Goal: Find specific page/section: Find specific page/section

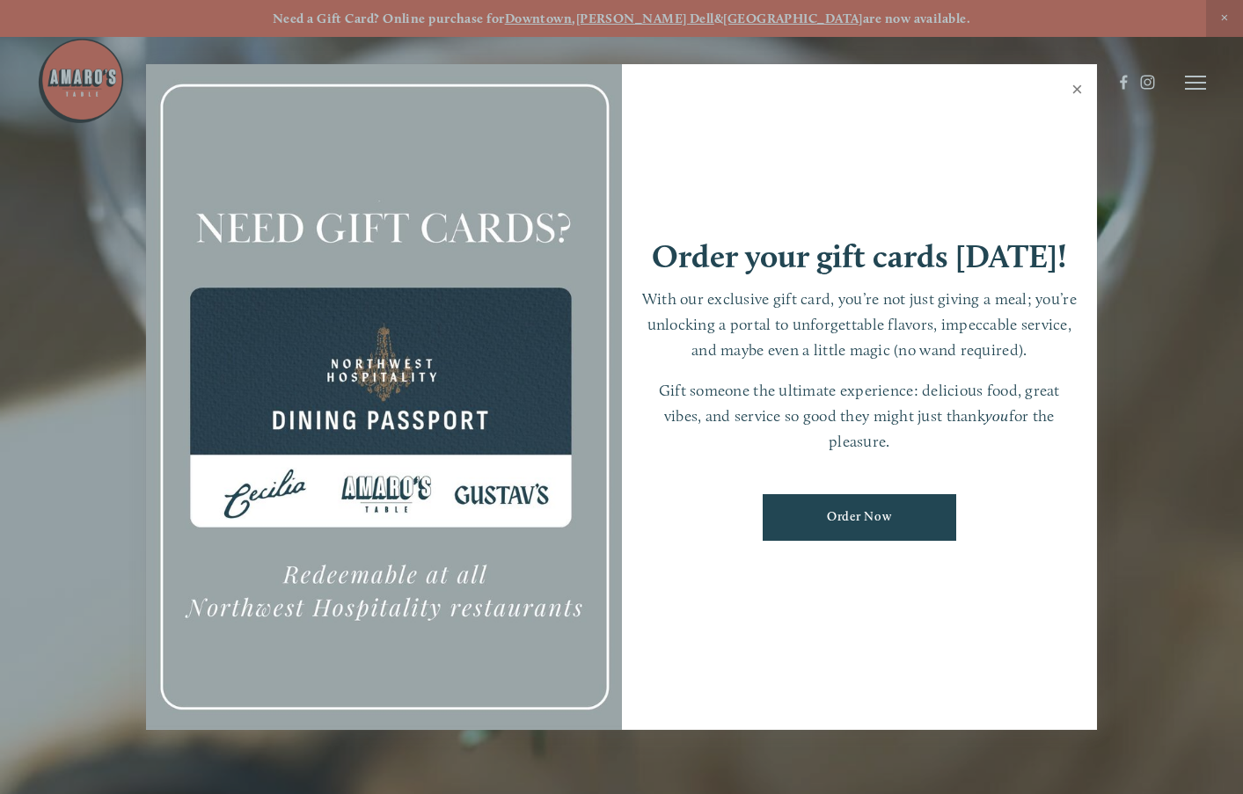
click at [1081, 81] on link "Close" at bounding box center [1077, 91] width 34 height 49
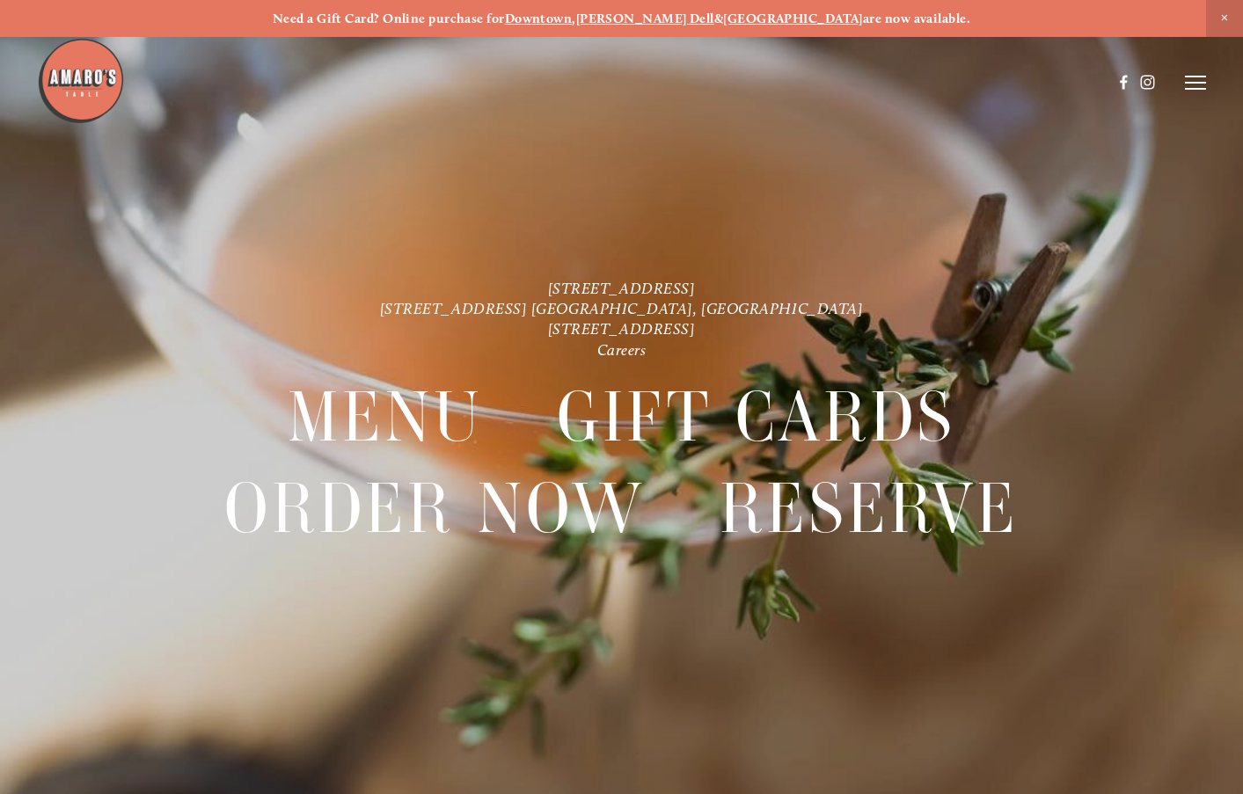
click at [1185, 91] on icon at bounding box center [1195, 83] width 21 height 16
click at [877, 81] on span "Menu" at bounding box center [883, 82] width 33 height 15
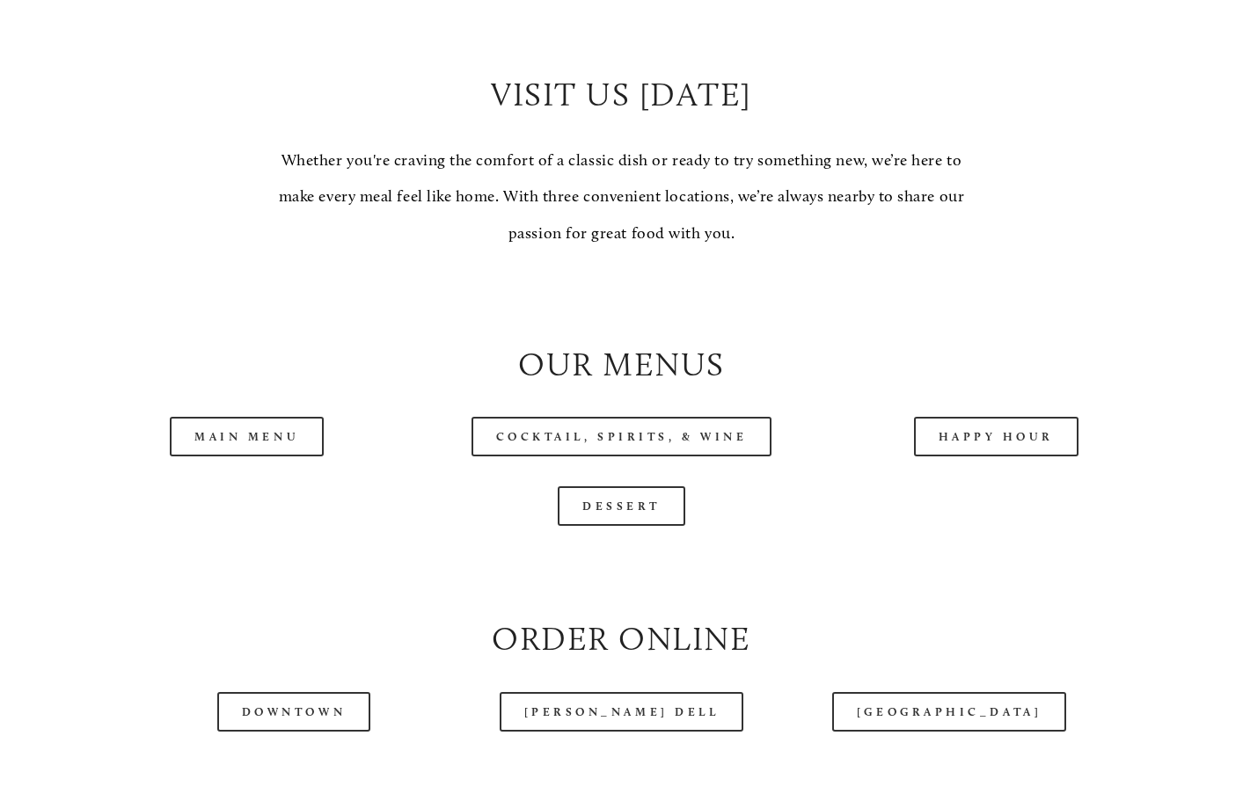
scroll to position [1471, 0]
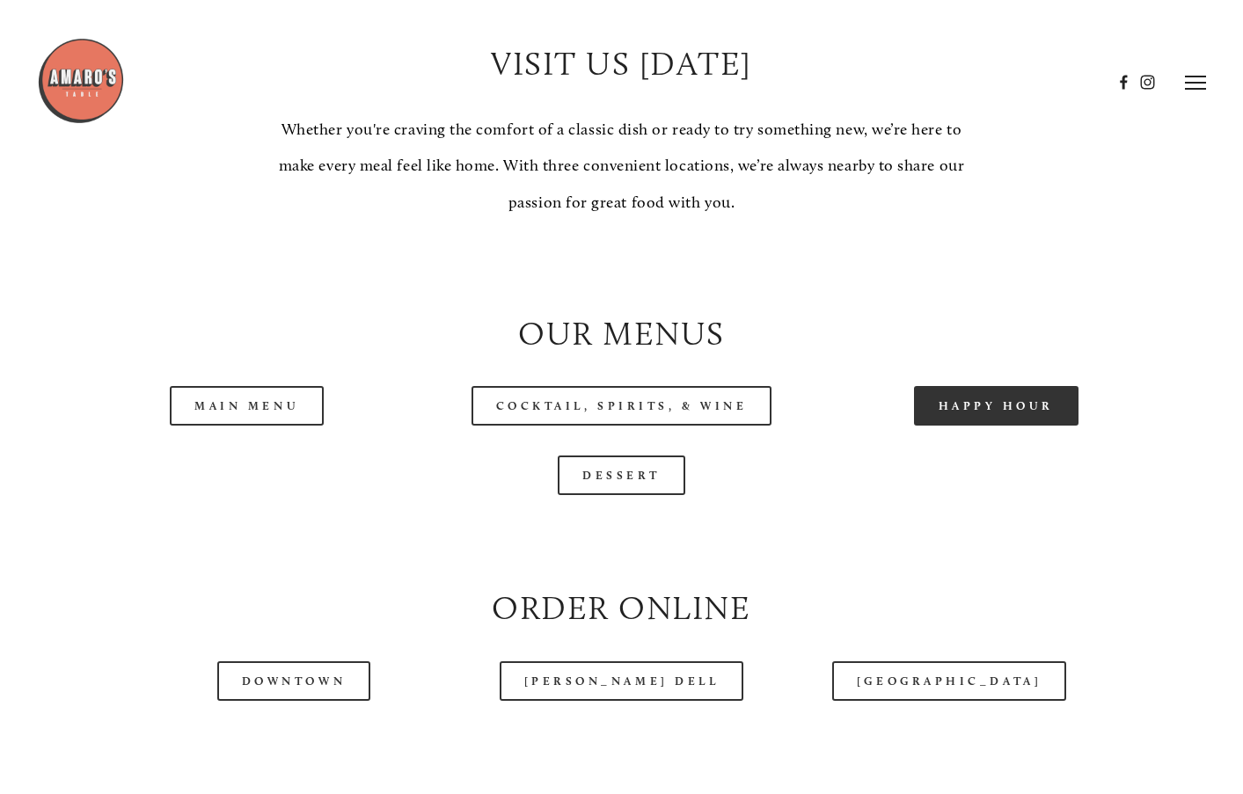
click at [963, 426] on link "Happy Hour" at bounding box center [996, 406] width 165 height 40
